Goal: Information Seeking & Learning: Understand process/instructions

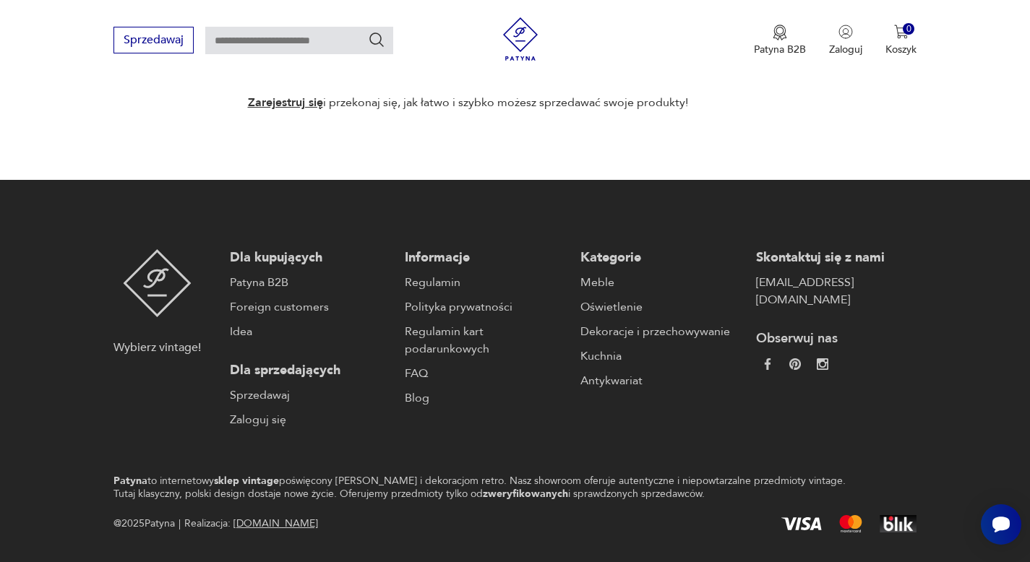
scroll to position [1336, 0]
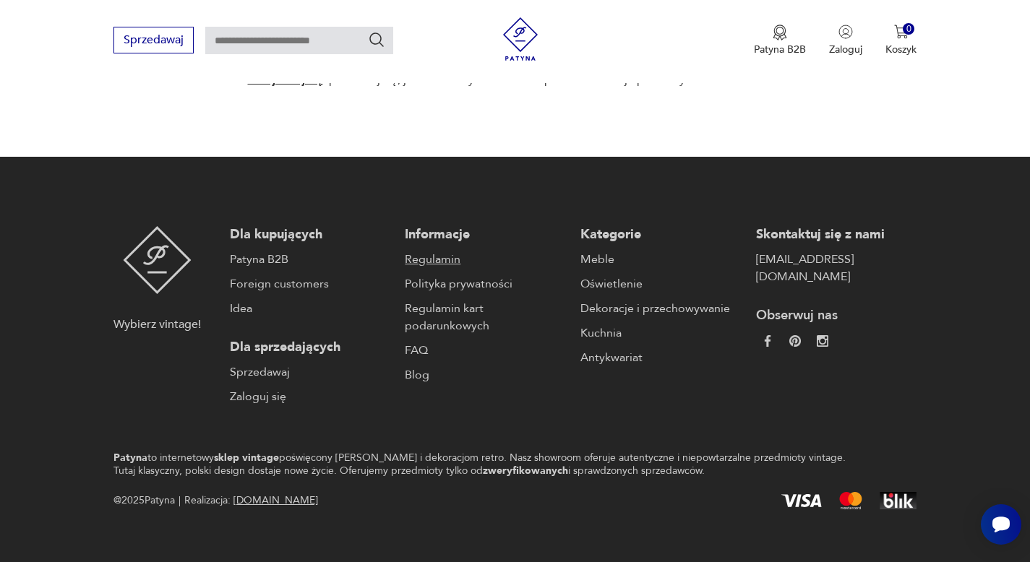
click at [438, 251] on link "Regulamin" at bounding box center [485, 259] width 161 height 17
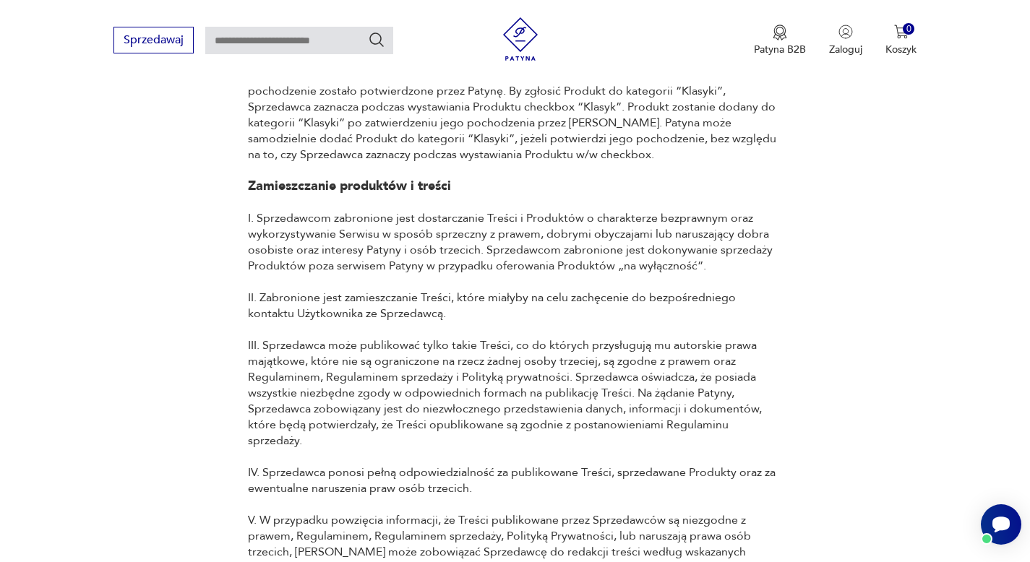
scroll to position [8811, 0]
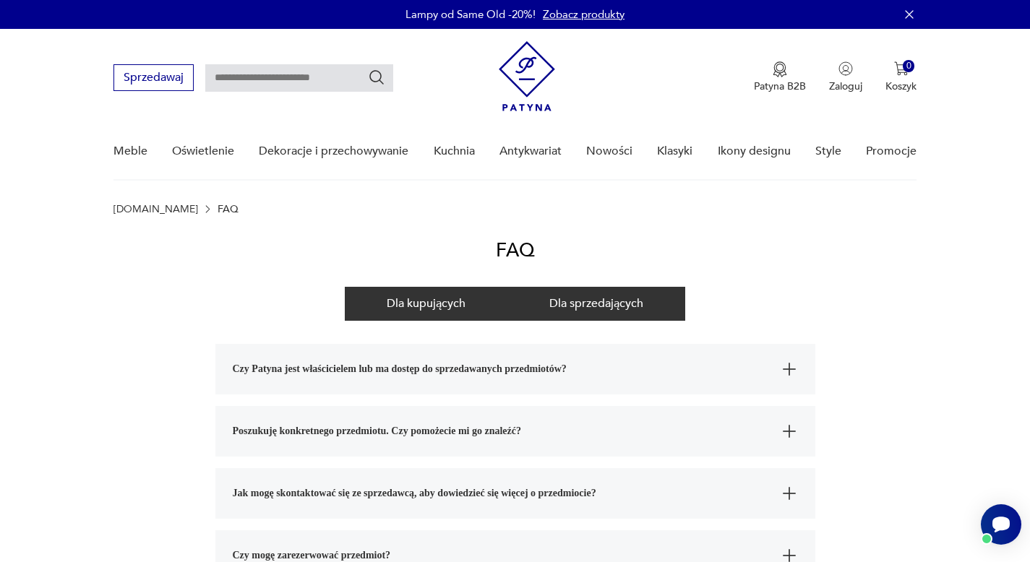
click at [638, 292] on button "Dla sprzedających" at bounding box center [596, 304] width 178 height 34
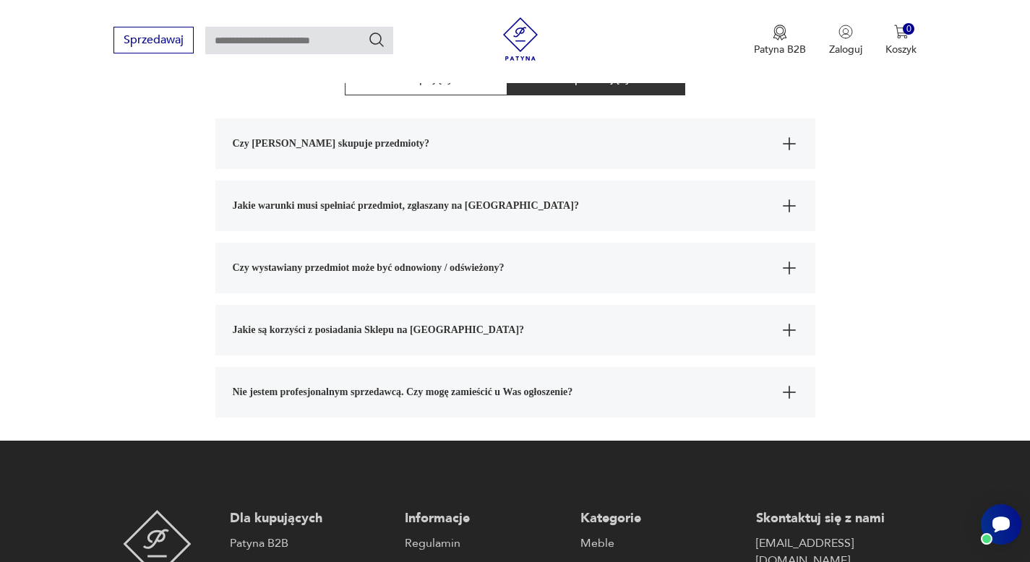
scroll to position [319, 0]
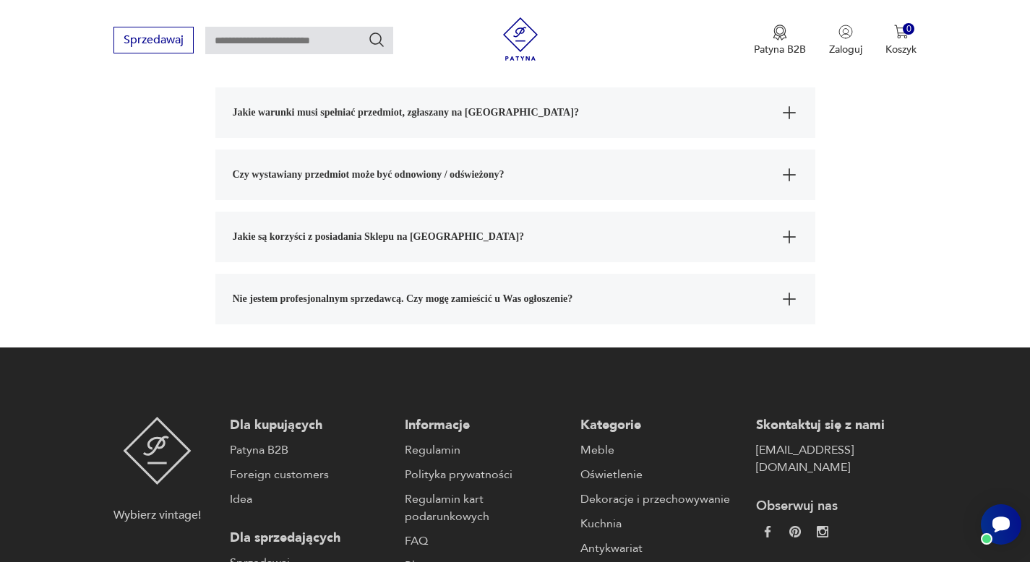
click at [765, 296] on span "Nie jestem profesjonalnym sprzedawcą. Czy mogę zamieścić u Was ogłoszenie?" at bounding box center [502, 299] width 539 height 51
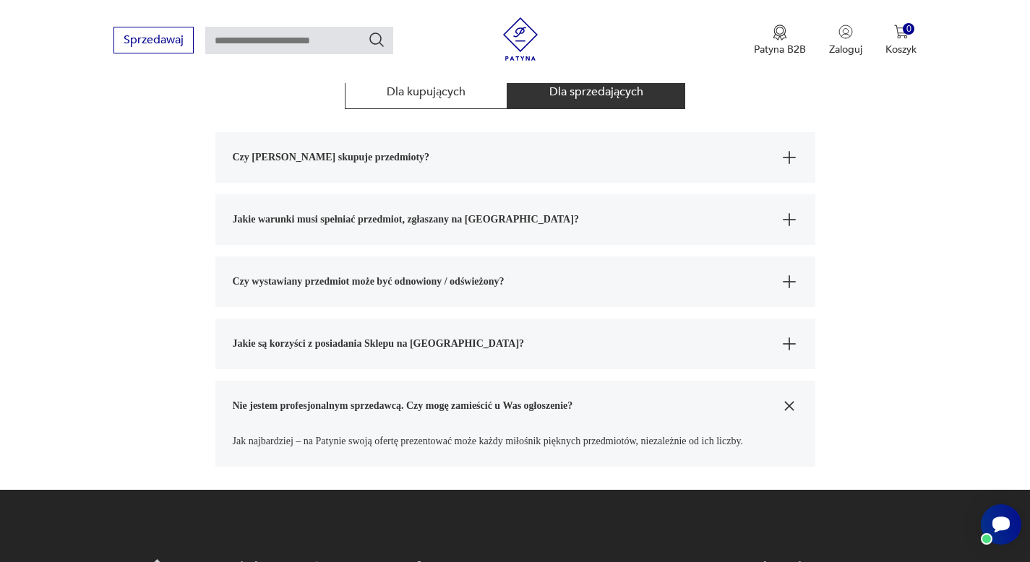
scroll to position [210, 0]
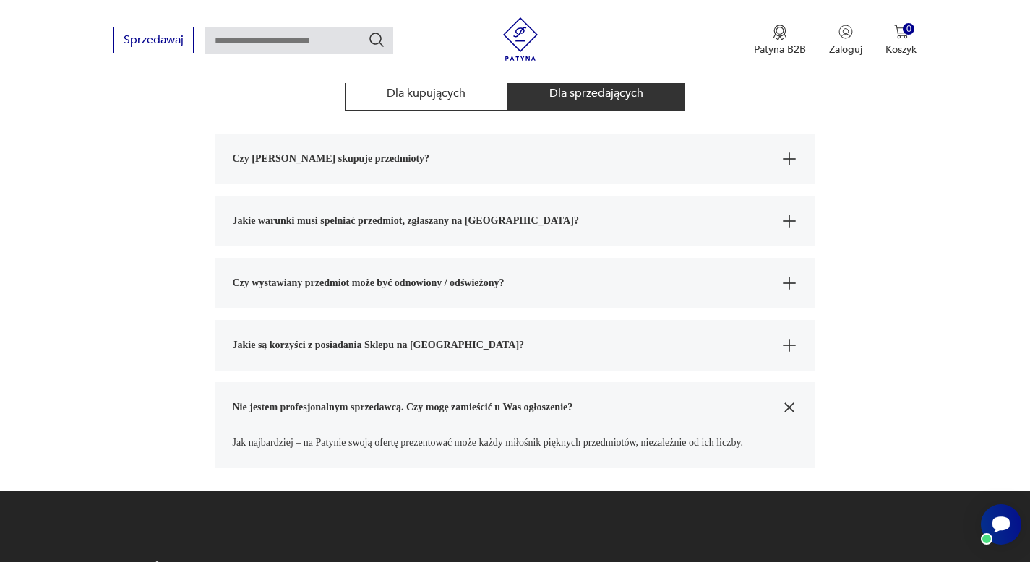
click at [740, 215] on span "Jakie warunki musi spełniać przedmiot, zgłaszany na [GEOGRAPHIC_DATA]?" at bounding box center [502, 221] width 539 height 51
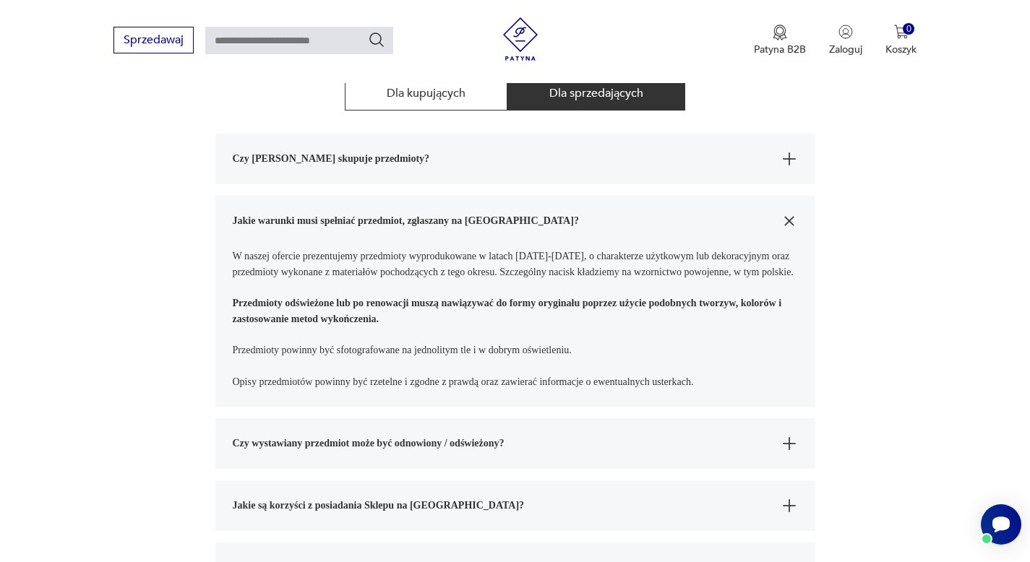
click at [826, 244] on section "FAQ Dla kupujących Dla sprzedających Czy [PERSON_NAME] skupuje przedmioty? Nie …" at bounding box center [515, 328] width 1030 height 648
